Goal: Transaction & Acquisition: Register for event/course

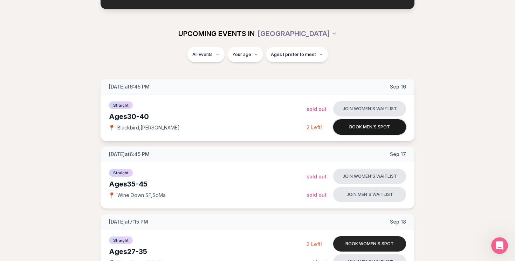
scroll to position [71, 0]
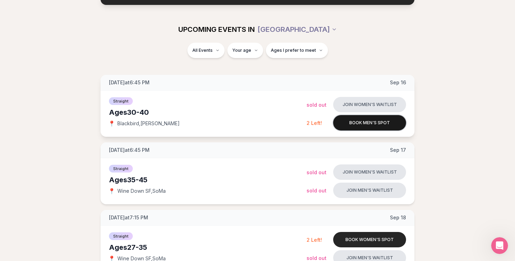
click at [378, 121] on button "Book men's spot" at bounding box center [369, 122] width 73 height 15
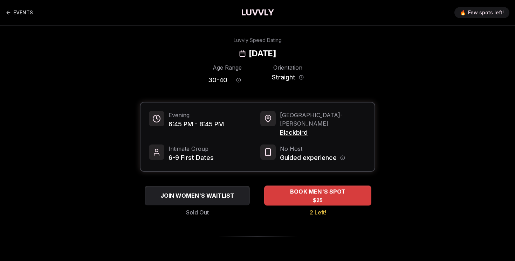
click at [317, 188] on span "BOOK MEN'S SPOT" at bounding box center [318, 192] width 58 height 8
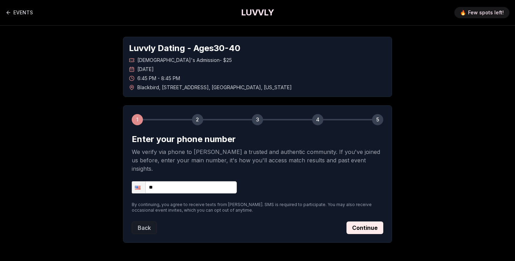
click at [226, 183] on input "**" at bounding box center [184, 187] width 105 height 12
type input "**********"
click at [361, 222] on button "Continue" at bounding box center [364, 228] width 37 height 13
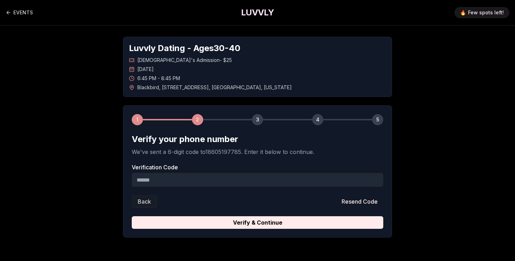
click at [278, 180] on input "Verification Code" at bounding box center [257, 180] width 251 height 14
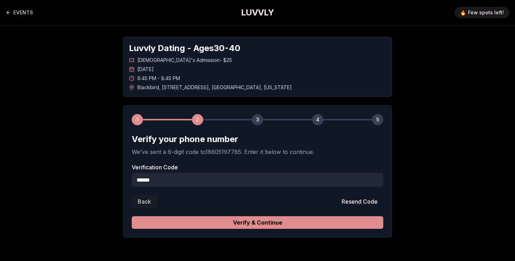
type input "******"
click at [244, 224] on button "Verify & Continue" at bounding box center [257, 222] width 251 height 13
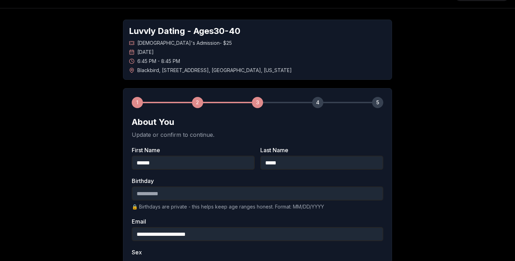
scroll to position [29, 0]
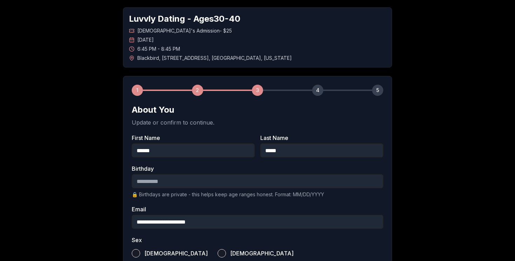
click at [174, 184] on input "Birthday" at bounding box center [257, 181] width 251 height 14
type input "**********"
click at [106, 212] on div "**********" at bounding box center [257, 234] width 490 height 476
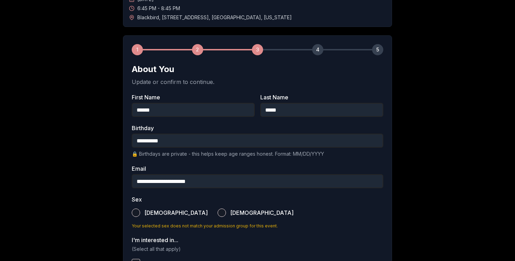
scroll to position [76, 0]
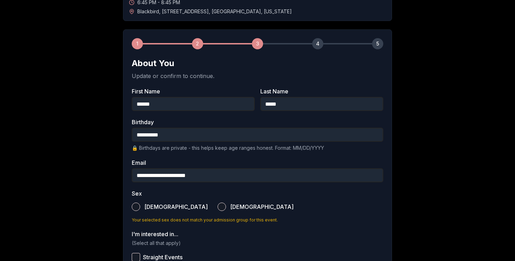
click at [138, 206] on button "[DEMOGRAPHIC_DATA]" at bounding box center [136, 207] width 8 height 8
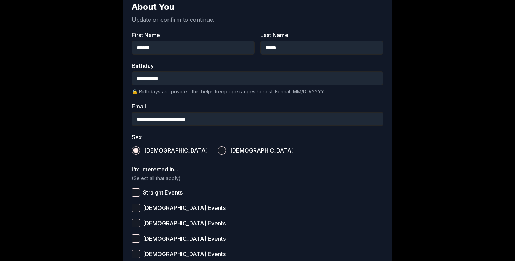
scroll to position [133, 0]
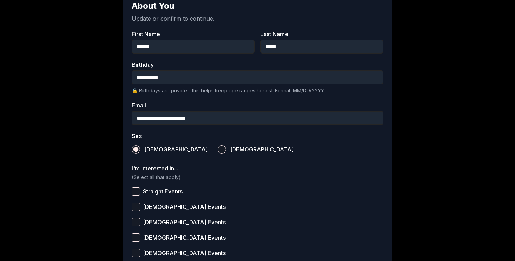
click at [136, 187] on label "Straight Events" at bounding box center [257, 191] width 251 height 15
click at [136, 187] on button "Straight Events" at bounding box center [136, 191] width 8 height 8
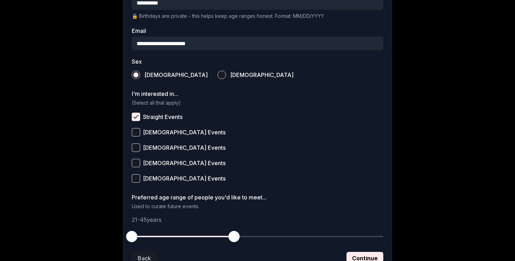
scroll to position [213, 0]
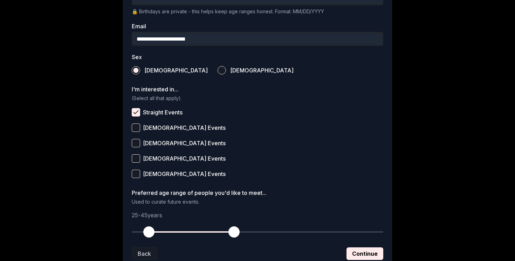
drag, startPoint x: 132, startPoint y: 232, endPoint x: 148, endPoint y: 231, distance: 16.2
click at [148, 231] on span "button" at bounding box center [148, 232] width 11 height 11
drag, startPoint x: 236, startPoint y: 234, endPoint x: 192, endPoint y: 231, distance: 43.9
click at [192, 231] on span "button" at bounding box center [191, 232] width 11 height 11
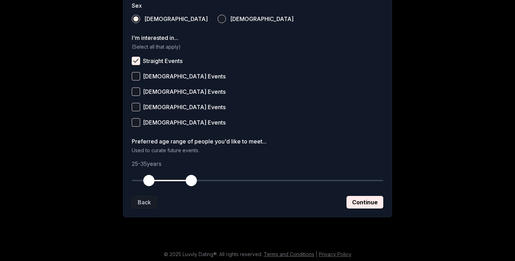
scroll to position [267, 0]
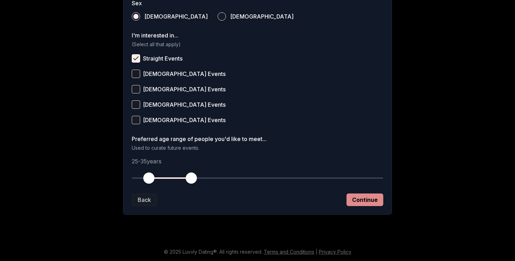
click at [362, 203] on button "Continue" at bounding box center [364, 200] width 37 height 13
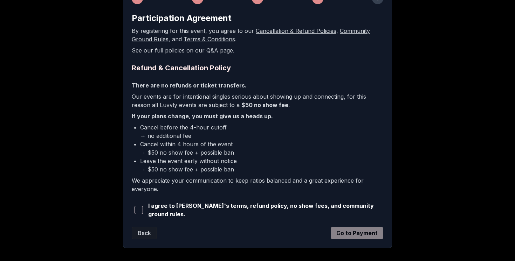
scroll to position [142, 0]
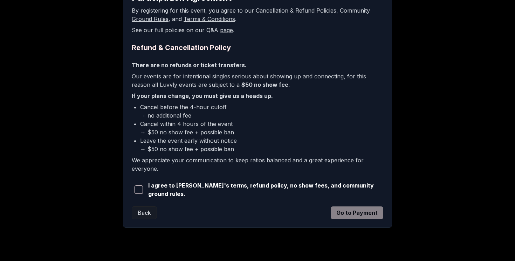
click at [138, 191] on span "button" at bounding box center [138, 190] width 8 height 8
click at [355, 211] on button "Go to Payment" at bounding box center [357, 213] width 53 height 13
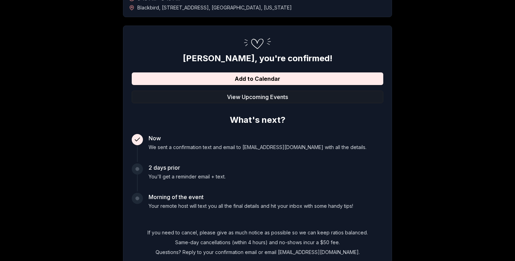
scroll to position [86, 0]
